Goal: Information Seeking & Learning: Check status

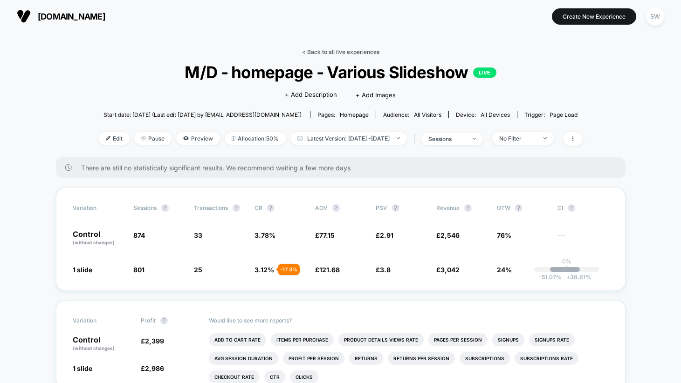
click at [338, 54] on link "< Back to all live experiences" at bounding box center [340, 51] width 77 height 7
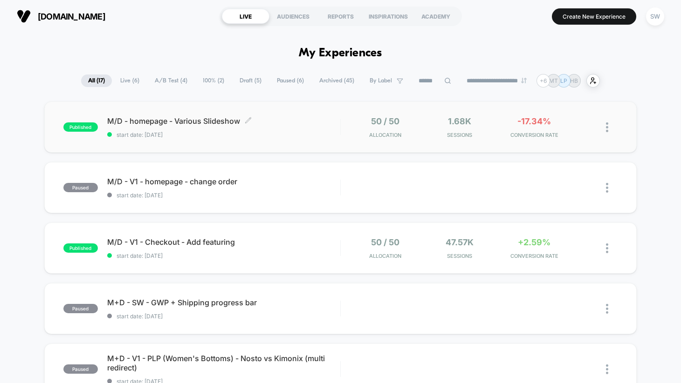
click at [310, 131] on span "start date: [DATE]" at bounding box center [223, 134] width 233 height 7
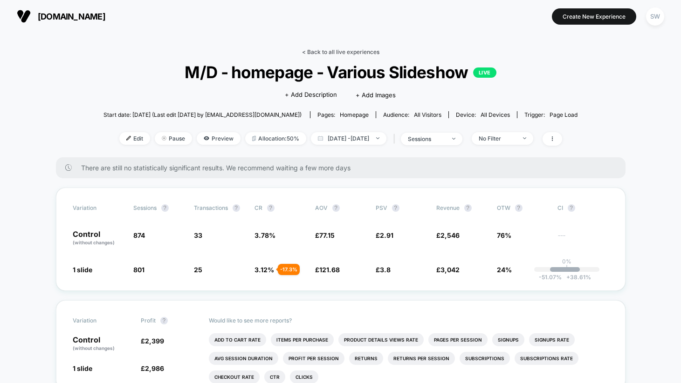
click at [335, 49] on link "< Back to all live experiences" at bounding box center [340, 51] width 77 height 7
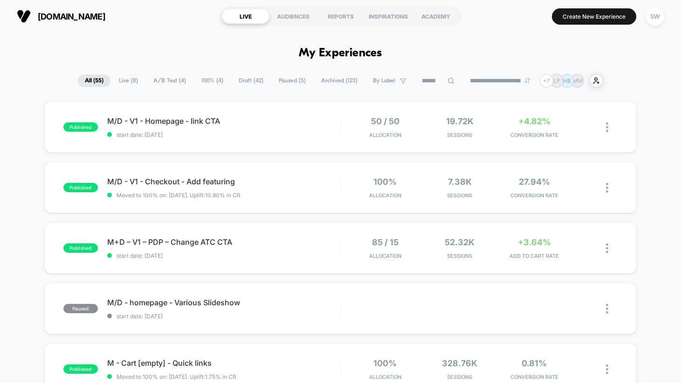
click at [170, 80] on span "A/B Test ( 4 )" at bounding box center [169, 81] width 47 height 13
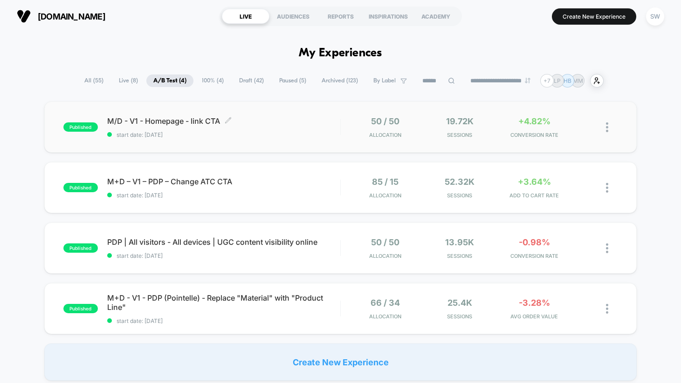
click at [313, 126] on div "M/D - V1 - Homepage - link CTA Click to edit experience details Click to edit e…" at bounding box center [223, 127] width 233 height 22
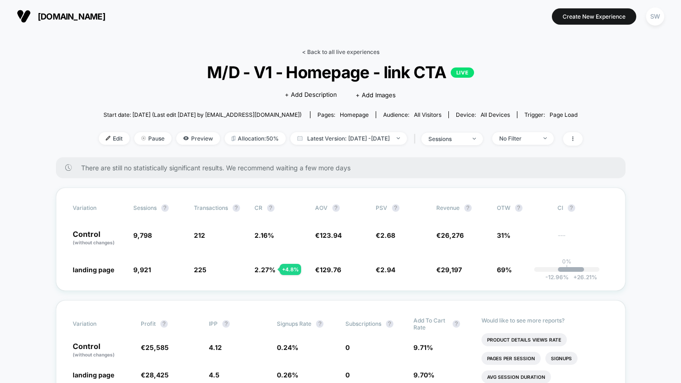
click at [337, 53] on link "< Back to all live experiences" at bounding box center [340, 51] width 77 height 7
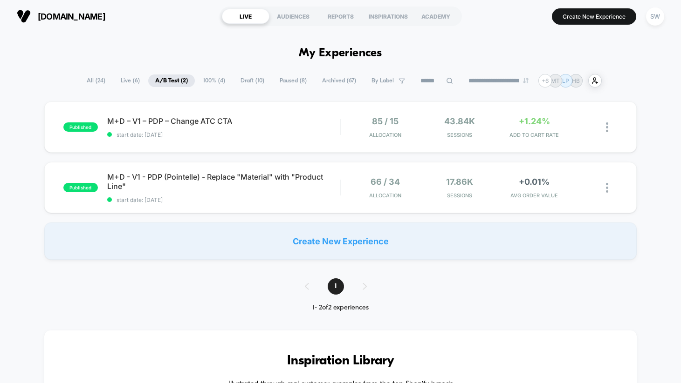
click at [204, 83] on span "100% ( 4 )" at bounding box center [214, 81] width 36 height 13
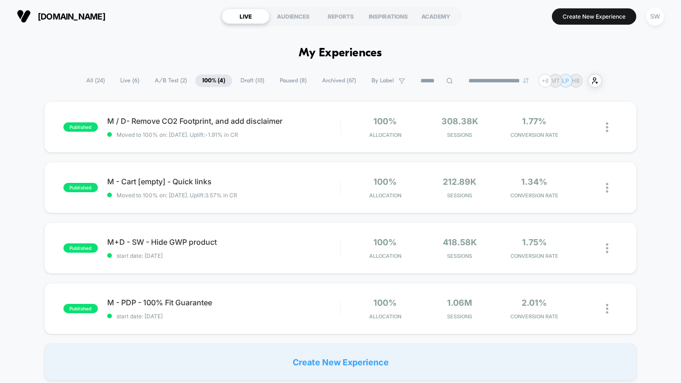
click at [164, 84] on span "A/B Test ( 2 )" at bounding box center [171, 81] width 46 height 13
